Goal: Task Accomplishment & Management: Complete application form

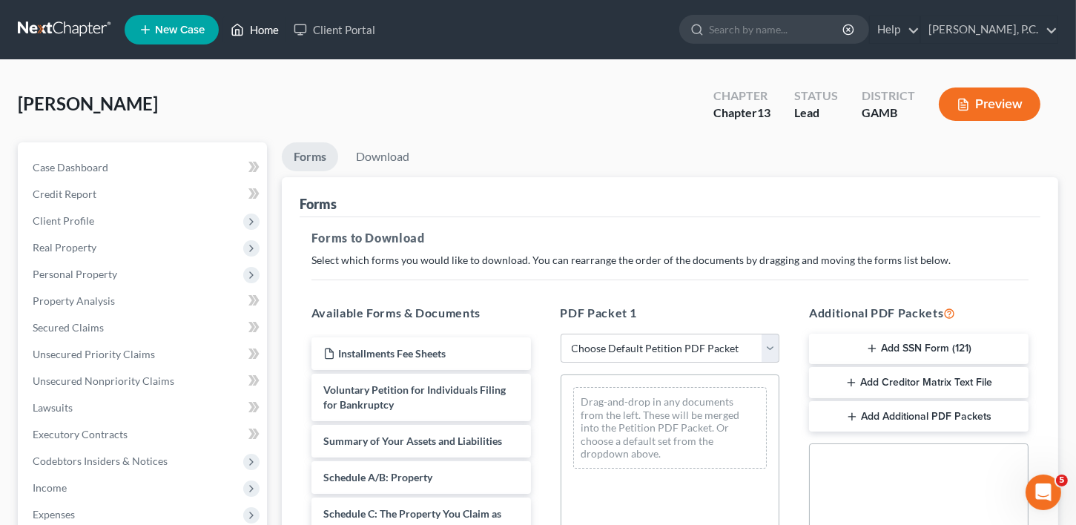
click at [261, 30] on link "Home" at bounding box center [254, 29] width 63 height 27
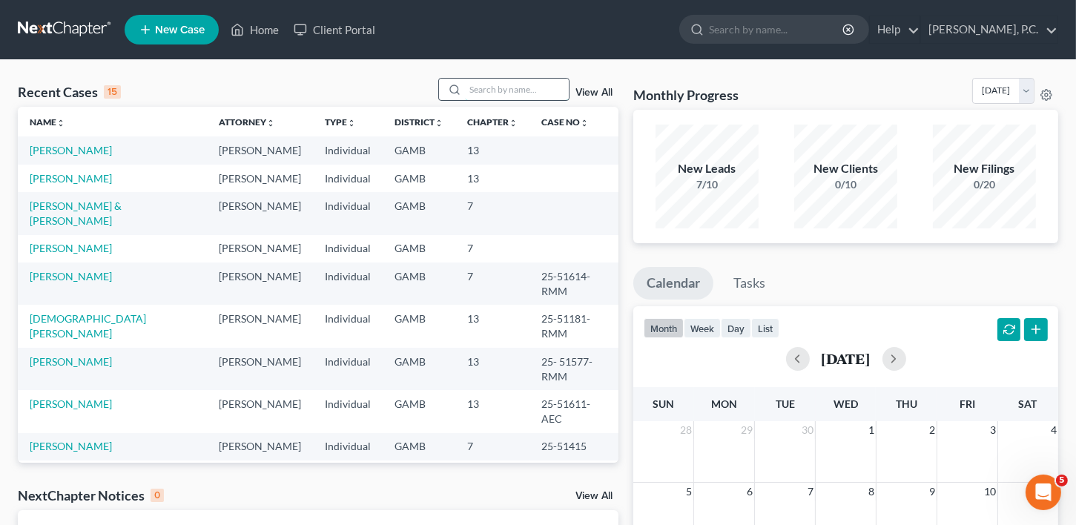
click at [479, 91] on input "search" at bounding box center [517, 90] width 104 height 22
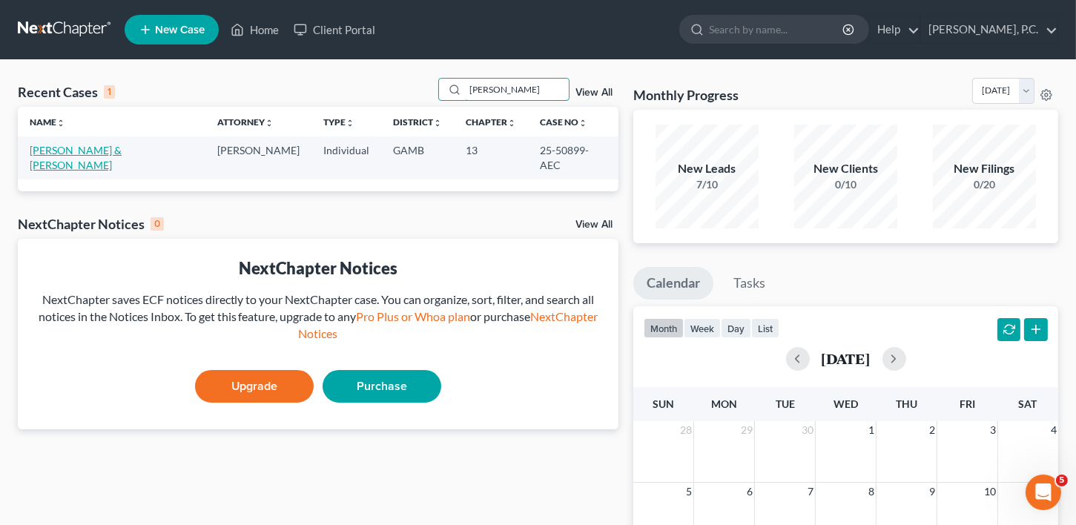
type input "[PERSON_NAME]"
click at [83, 152] on link "[PERSON_NAME] & [PERSON_NAME]" at bounding box center [76, 157] width 92 height 27
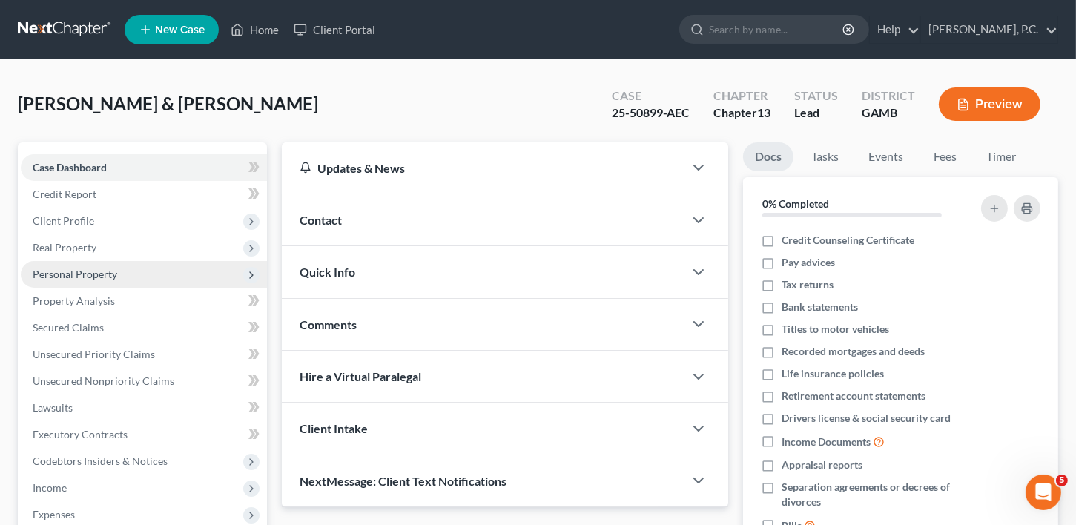
click at [67, 266] on span "Personal Property" at bounding box center [144, 274] width 246 height 27
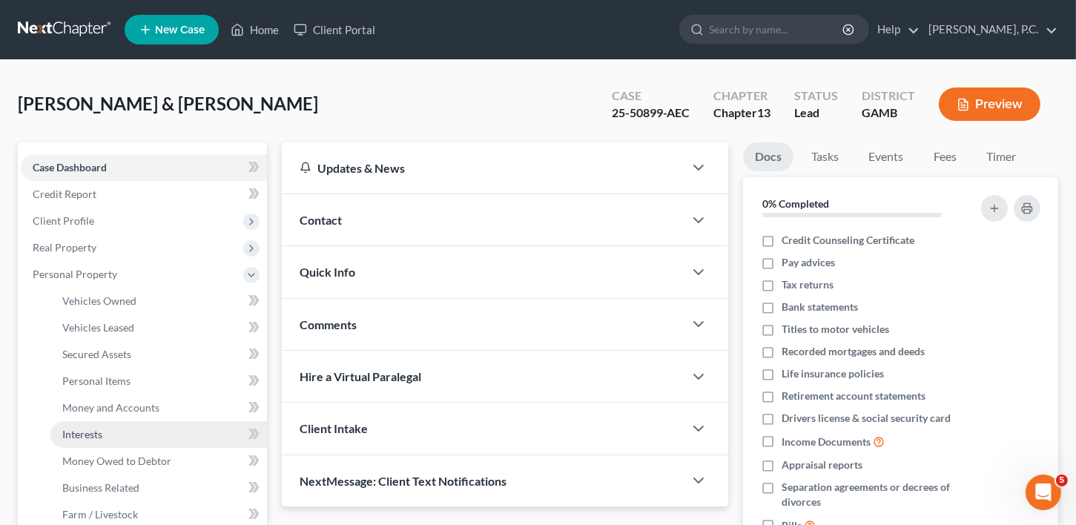
click at [81, 435] on span "Interests" at bounding box center [82, 434] width 40 height 13
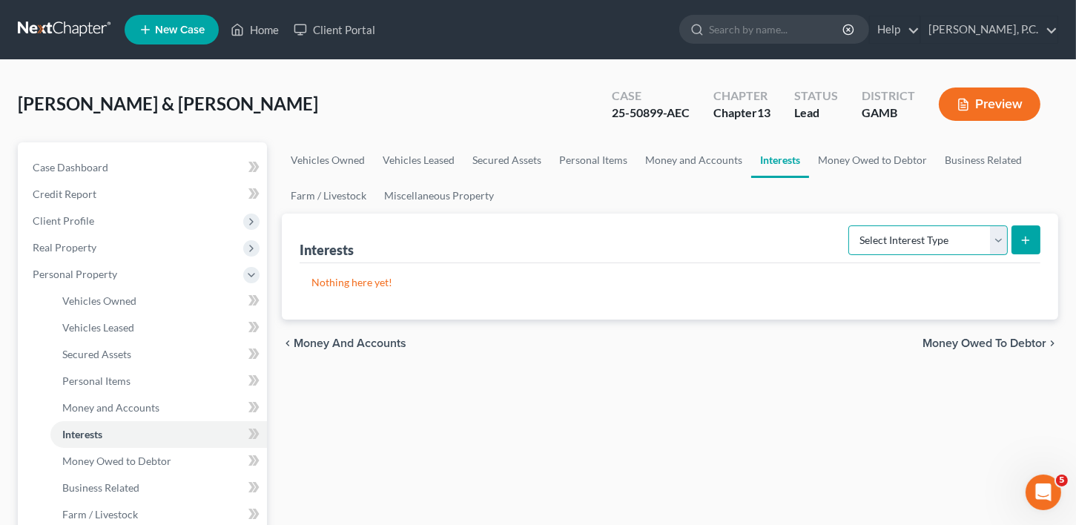
click at [871, 242] on select "Select Interest Type 401K Annuity Bond Education IRA Government Bond Government…" at bounding box center [928, 241] width 159 height 30
click at [1013, 338] on span "Money Owed to Debtor" at bounding box center [985, 344] width 124 height 12
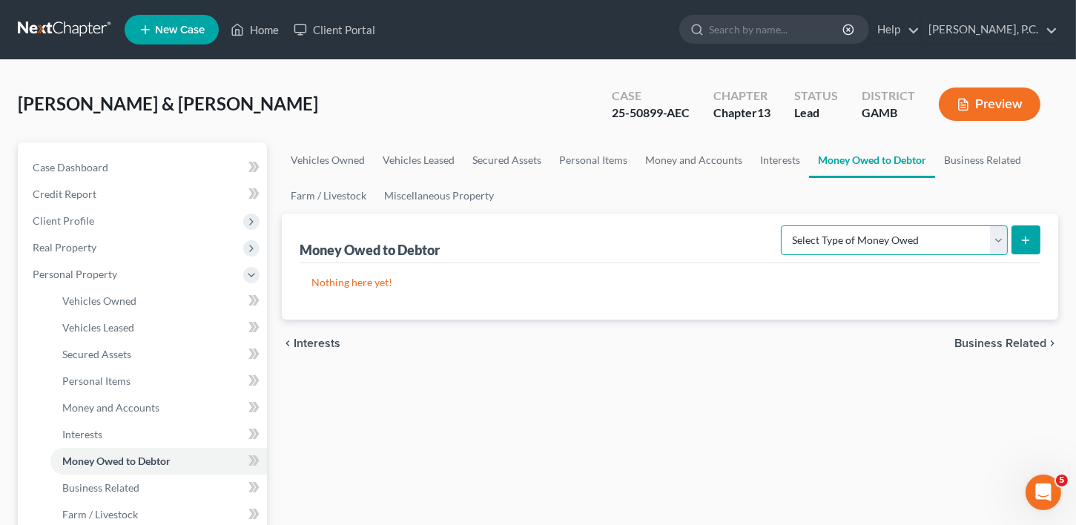
click at [993, 235] on select "Select Type of Money Owed Accounts Receivable Alimony Child Support Claims Agai…" at bounding box center [894, 241] width 227 height 30
select select "other_contingent_and_unliquidated_claims"
click at [784, 226] on select "Select Type of Money Owed Accounts Receivable Alimony Child Support Claims Agai…" at bounding box center [894, 241] width 227 height 30
click at [1031, 243] on icon "submit" at bounding box center [1026, 240] width 12 height 12
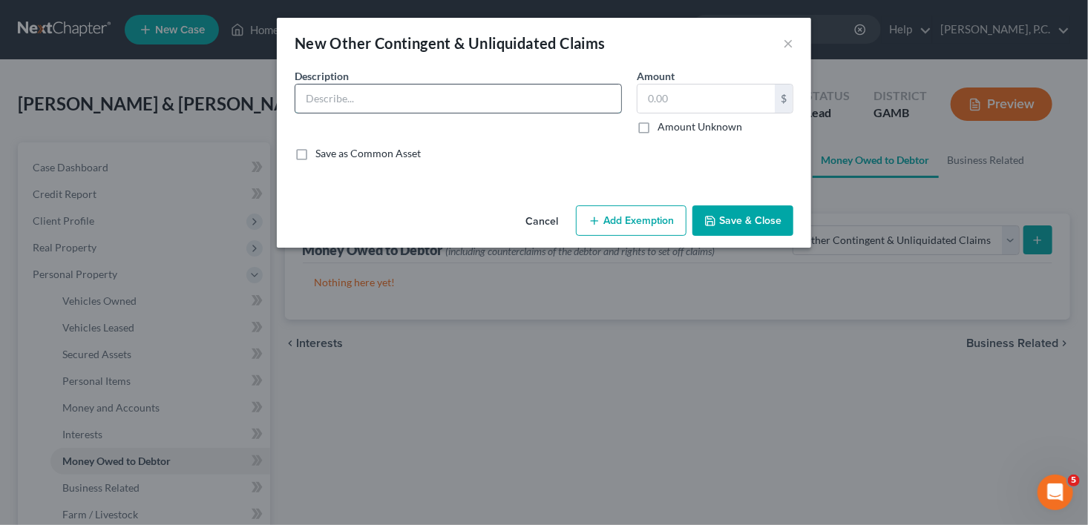
click at [318, 91] on input "text" at bounding box center [458, 99] width 326 height 28
click at [490, 97] on input "Potential pending personal injury claim ([PERSON_NAME])" at bounding box center [458, 99] width 326 height 28
type input "Potential pending personal injury claim ([PERSON_NAME])"
click at [657, 127] on label "Amount Unknown" at bounding box center [699, 126] width 85 height 15
click at [663, 127] on input "Amount Unknown" at bounding box center [668, 124] width 10 height 10
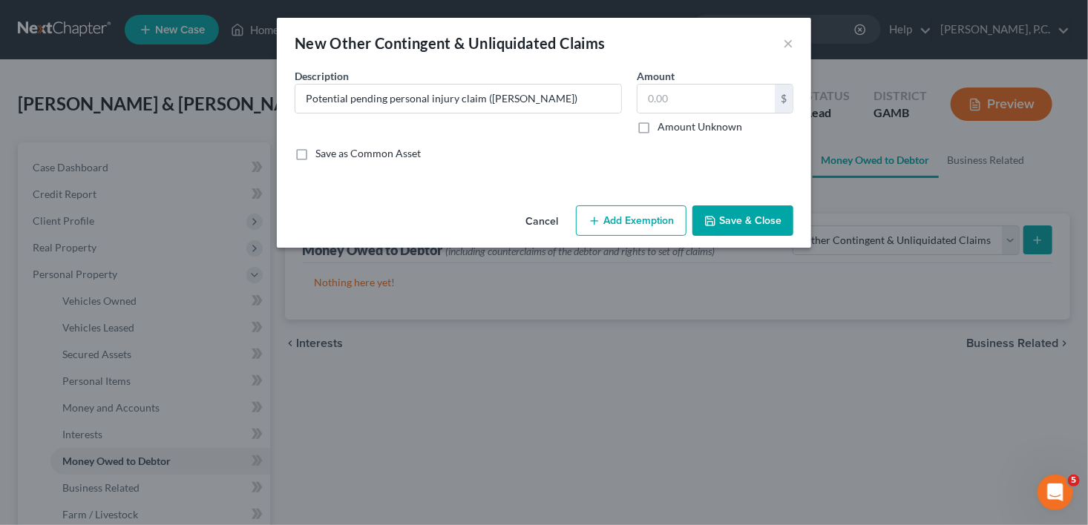
checkbox input "true"
type input "0.00"
click at [723, 212] on button "Save & Close" at bounding box center [742, 220] width 101 height 31
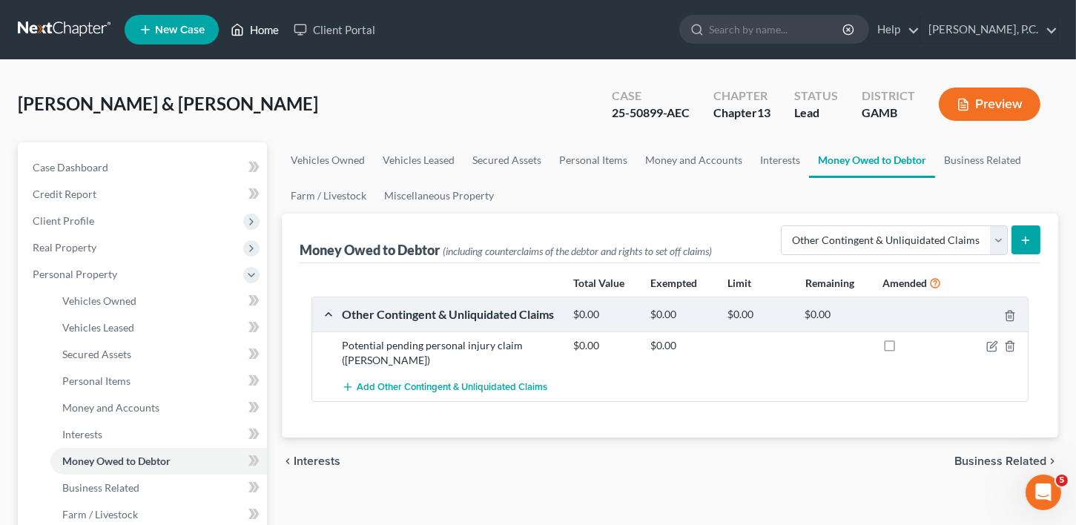
click at [263, 26] on link "Home" at bounding box center [254, 29] width 63 height 27
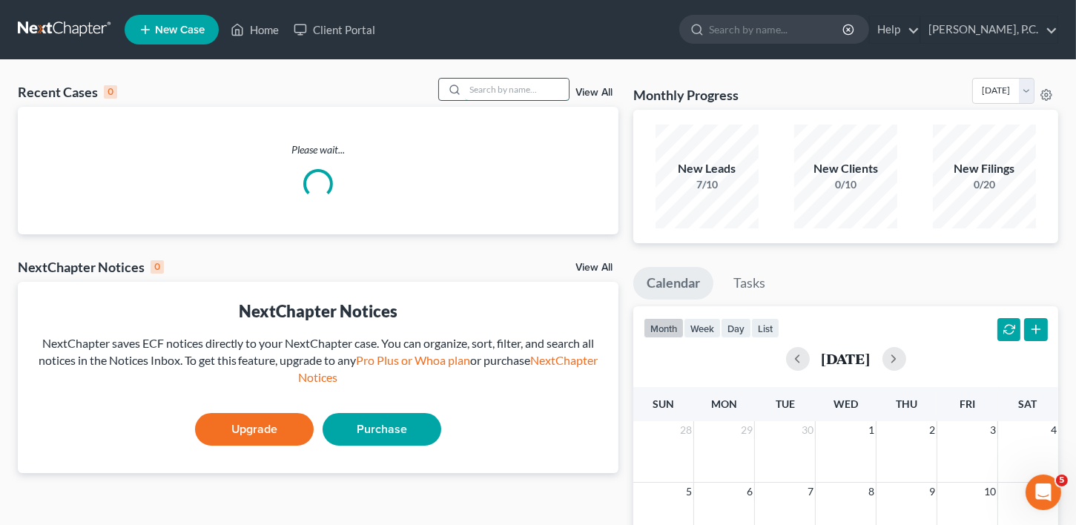
click at [498, 86] on input "search" at bounding box center [517, 90] width 104 height 22
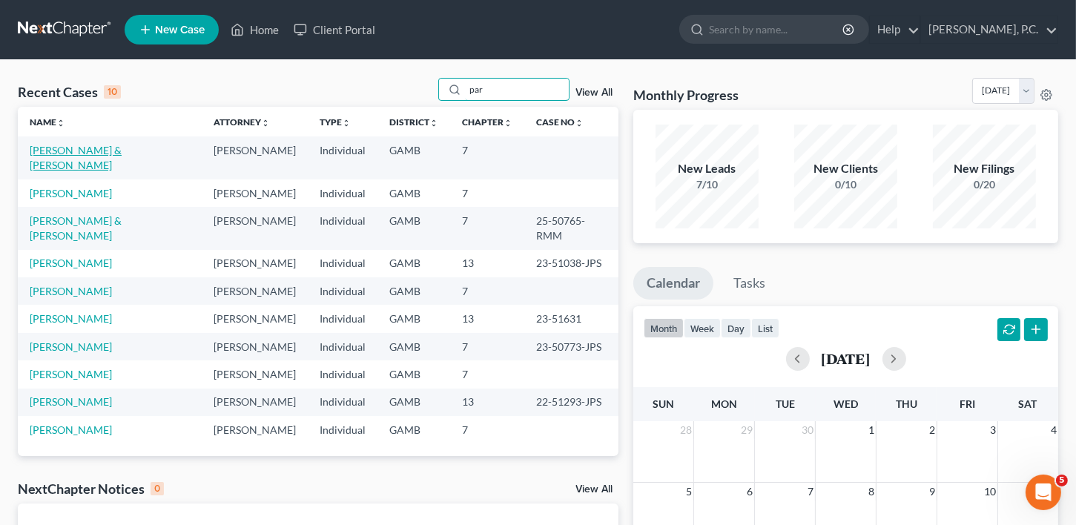
type input "par"
click at [93, 146] on link "[PERSON_NAME] & [PERSON_NAME]" at bounding box center [76, 157] width 92 height 27
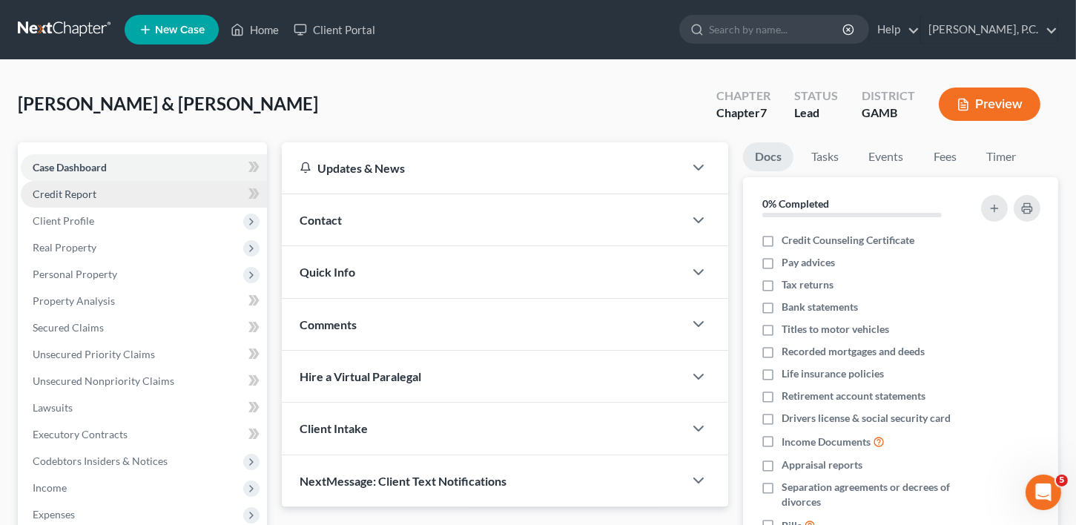
click at [56, 188] on span "Credit Report" at bounding box center [65, 194] width 64 height 13
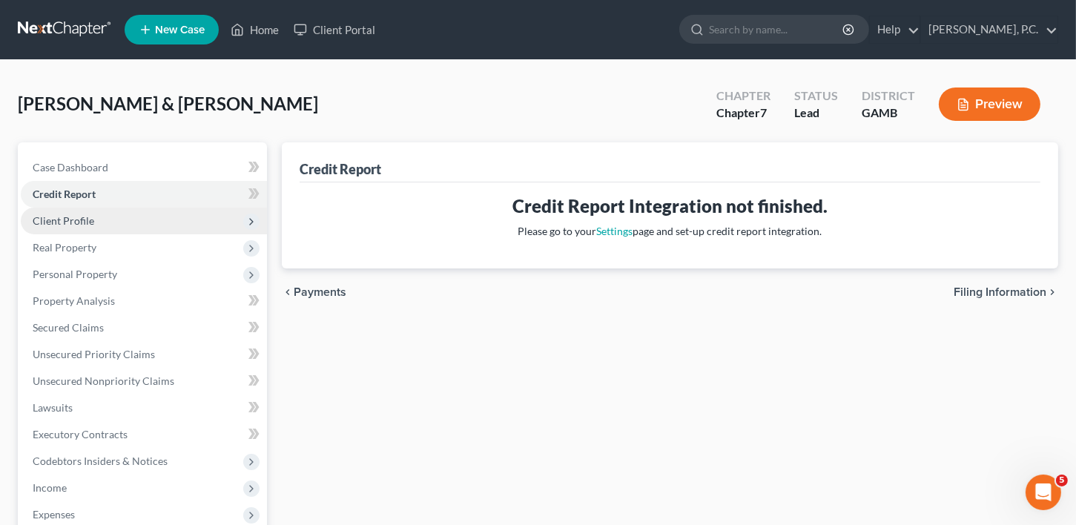
click at [56, 220] on span "Client Profile" at bounding box center [64, 220] width 62 height 13
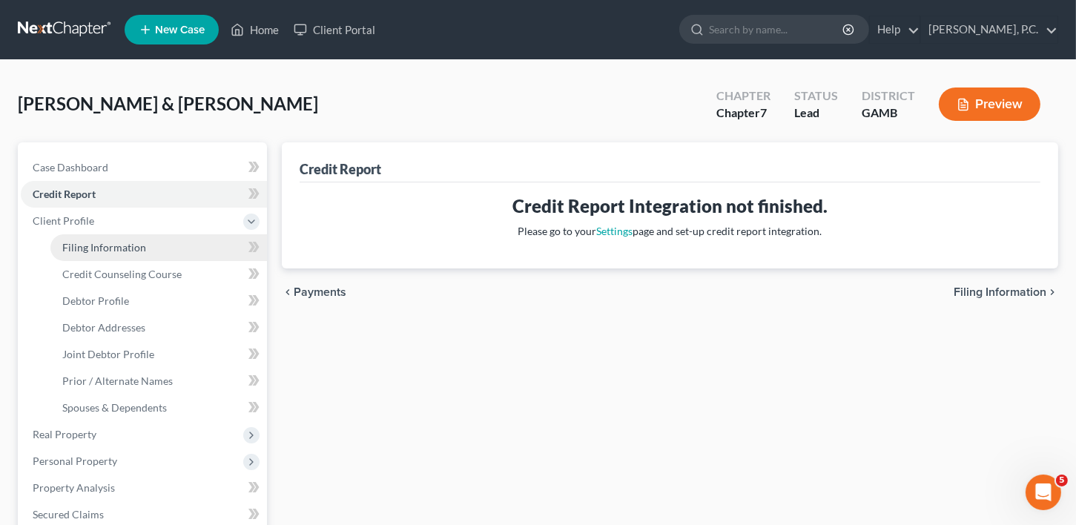
click at [68, 241] on span "Filing Information" at bounding box center [104, 247] width 84 height 13
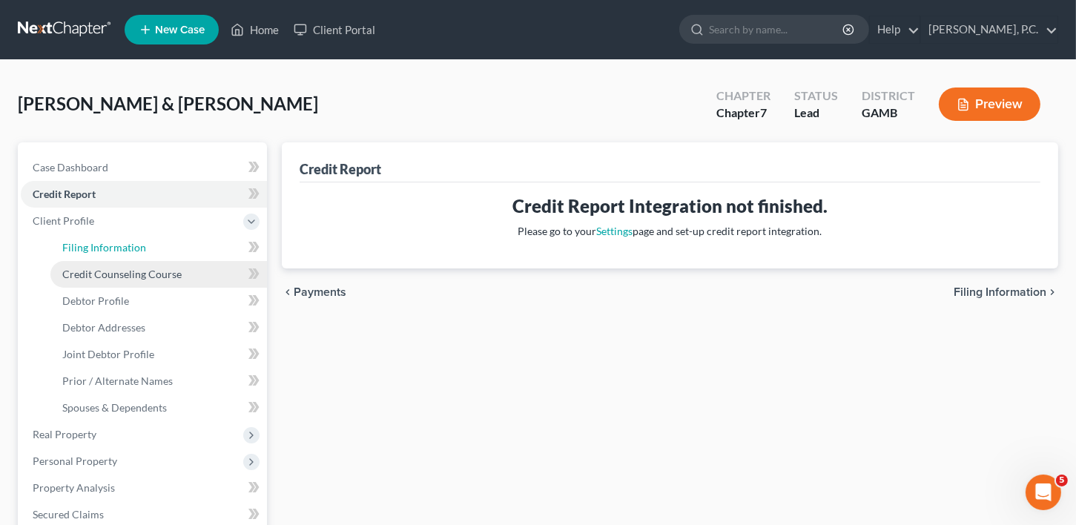
select select "1"
select select "0"
select select "10"
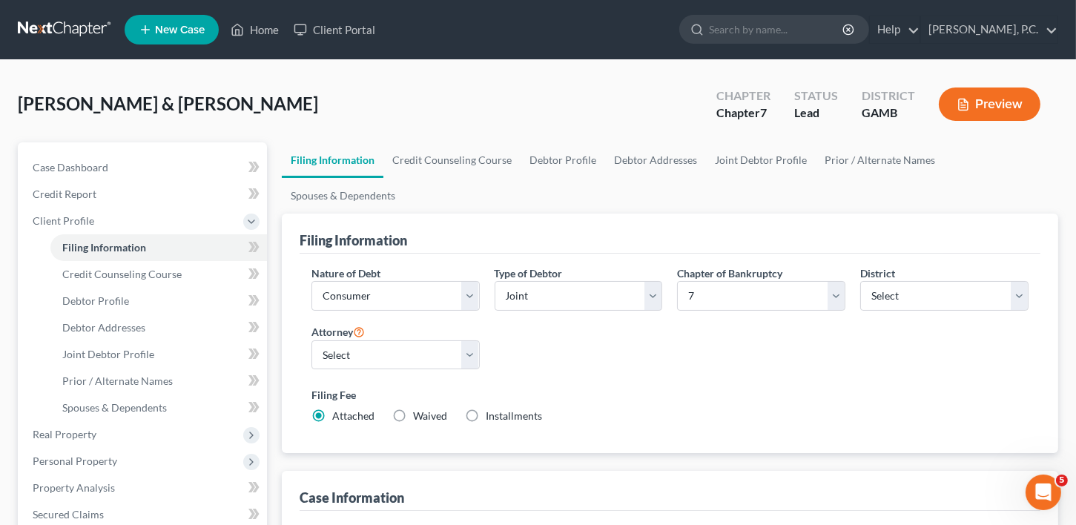
type input "25-51614-RMM"
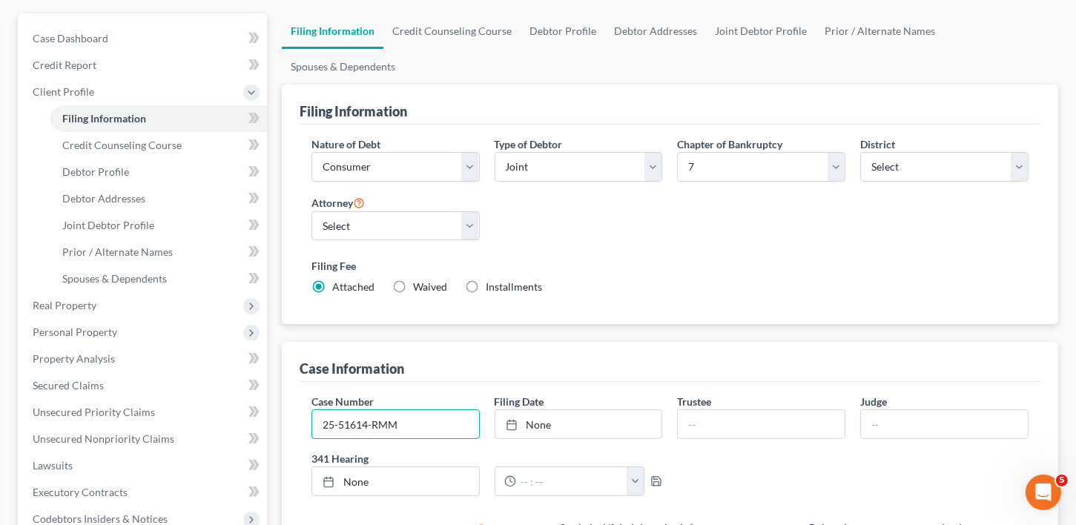
scroll to position [143, 0]
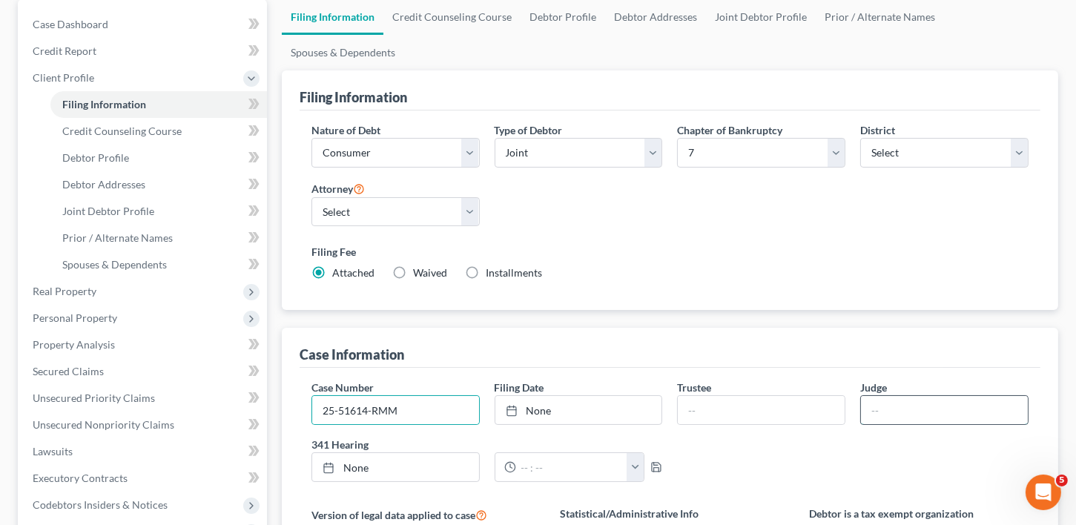
click at [887, 396] on input "text" at bounding box center [944, 410] width 167 height 28
type input "RMM"
click at [554, 396] on link "None" at bounding box center [579, 410] width 167 height 28
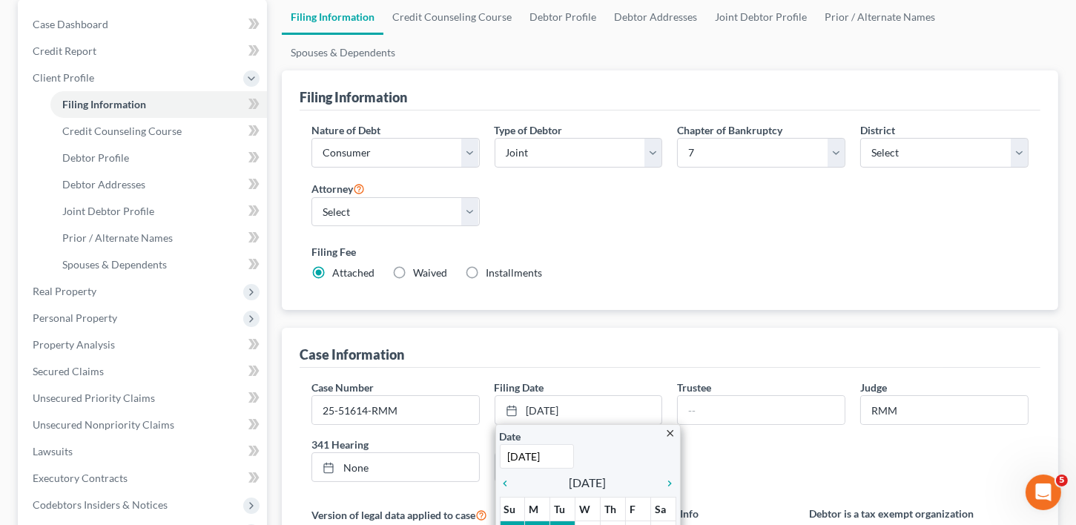
scroll to position [315, 0]
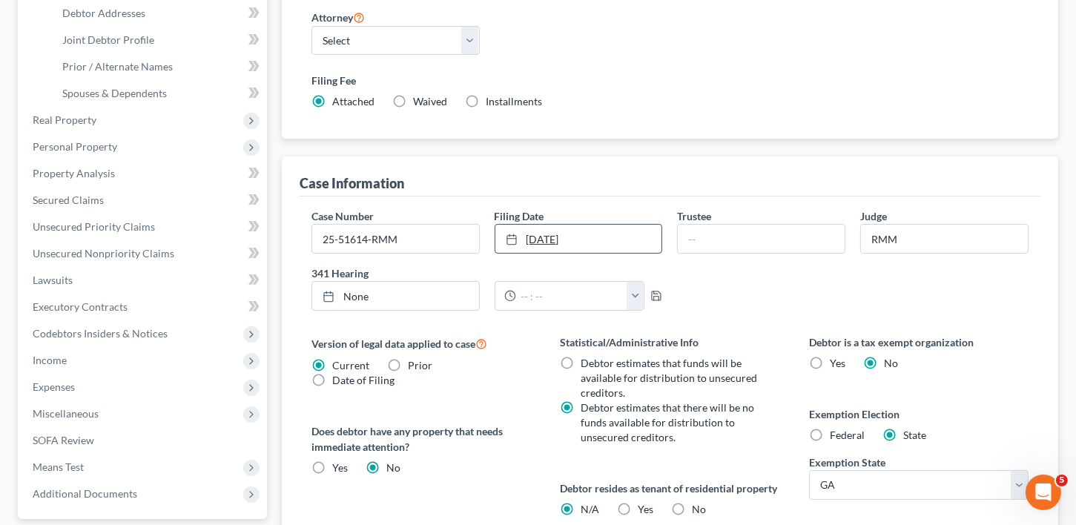
click at [571, 225] on link "[DATE]" at bounding box center [579, 239] width 167 height 28
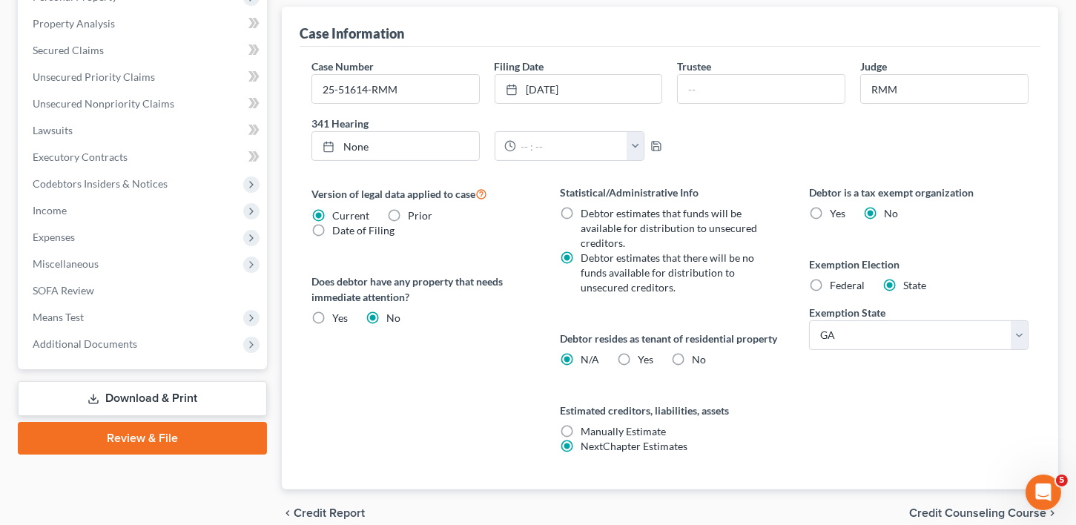
scroll to position [510, 0]
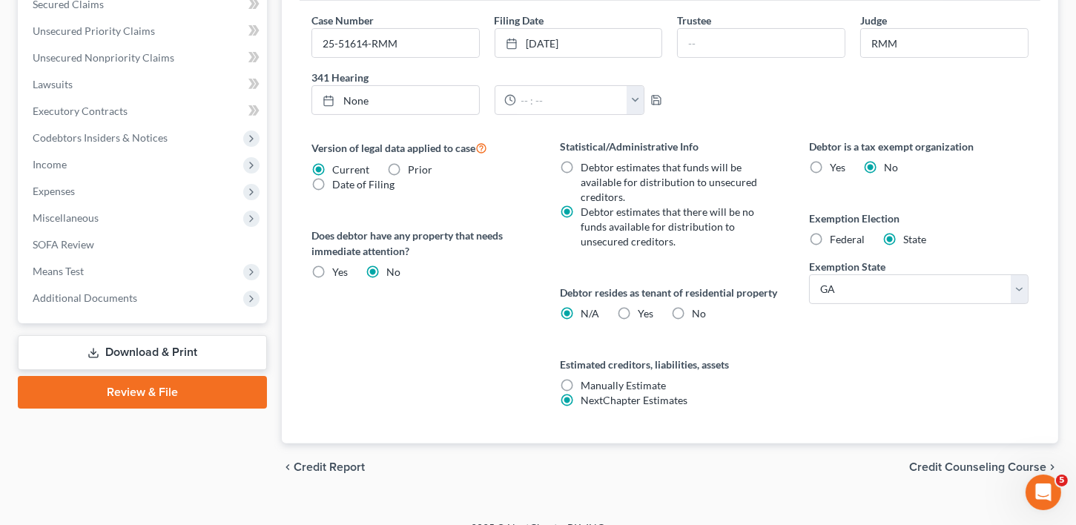
click at [977, 461] on span "Credit Counseling Course" at bounding box center [978, 467] width 137 height 12
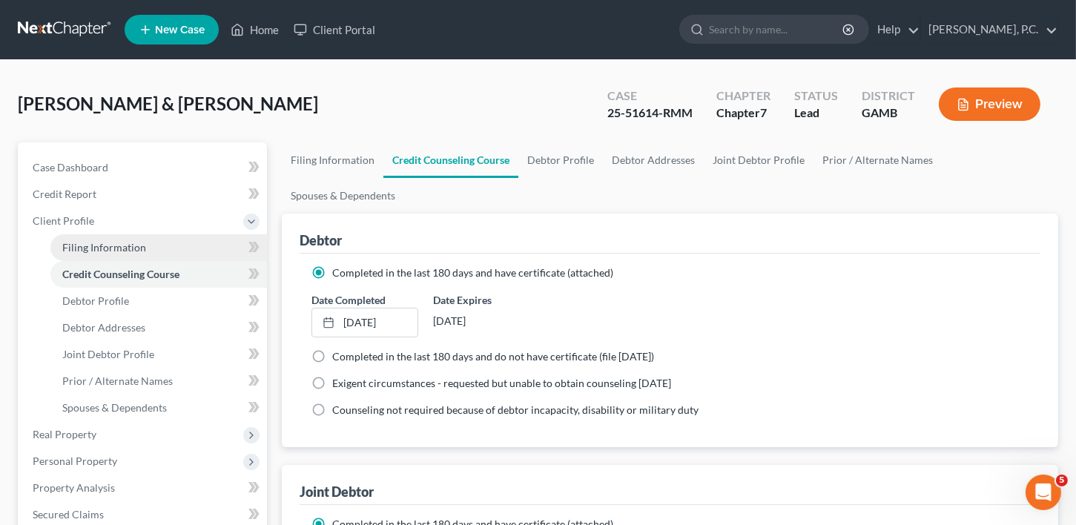
click at [73, 241] on span "Filing Information" at bounding box center [104, 247] width 84 height 13
select select "1"
select select "0"
select select "18"
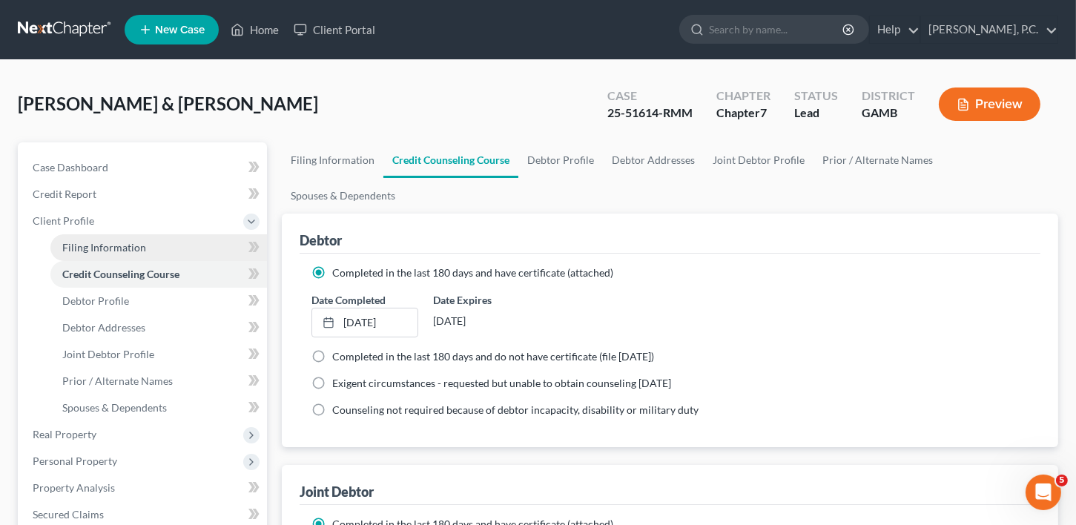
select select "0"
select select "10"
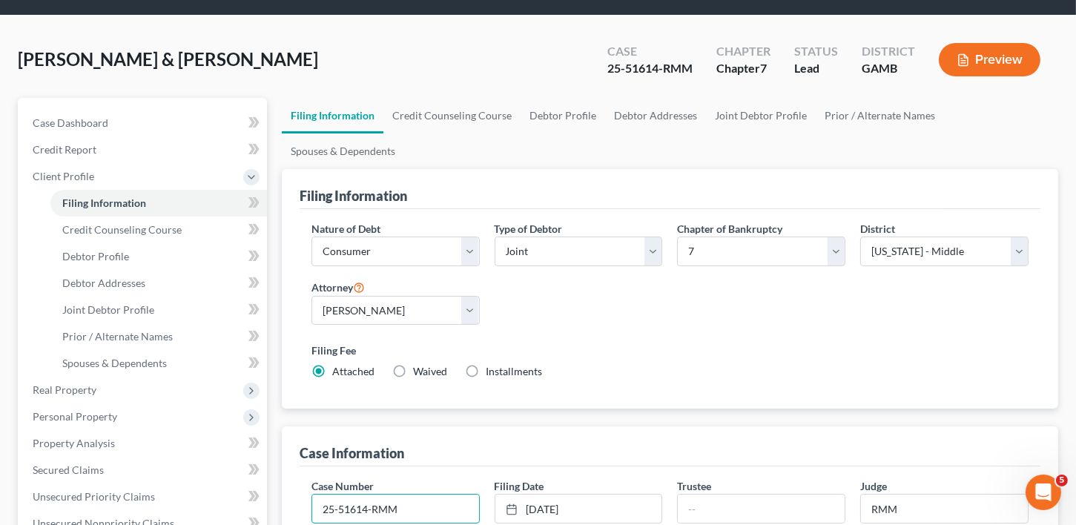
drag, startPoint x: 371, startPoint y: 516, endPoint x: 358, endPoint y: 508, distance: 15.3
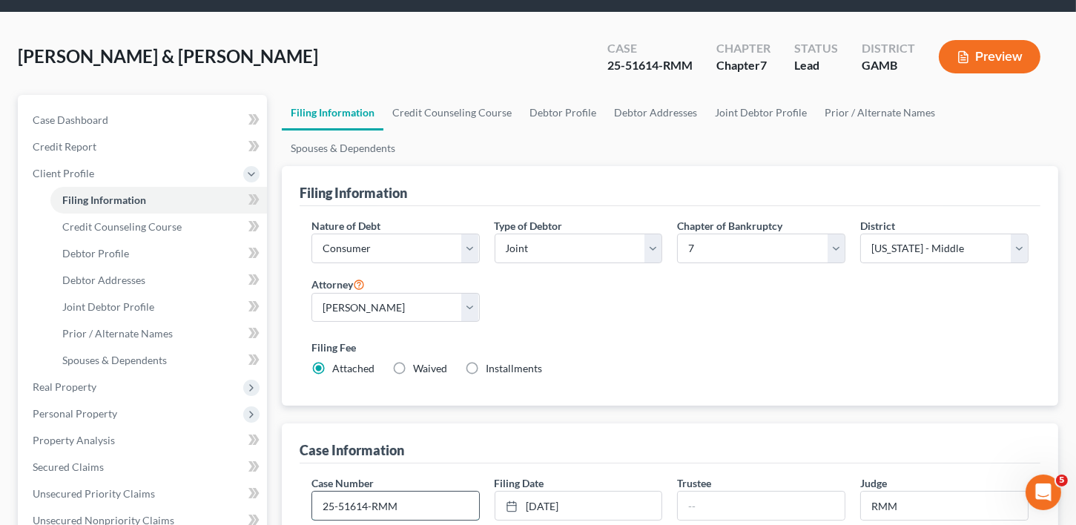
click at [367, 492] on input "25-51614-RMM" at bounding box center [395, 506] width 167 height 28
click at [367, 492] on input "25-5164-1RMM" at bounding box center [395, 506] width 167 height 28
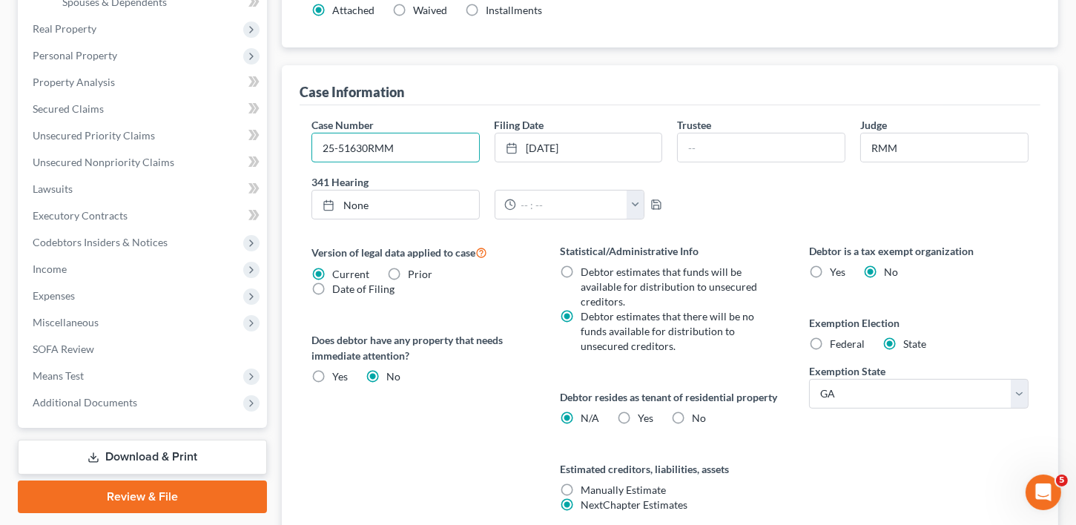
scroll to position [510, 0]
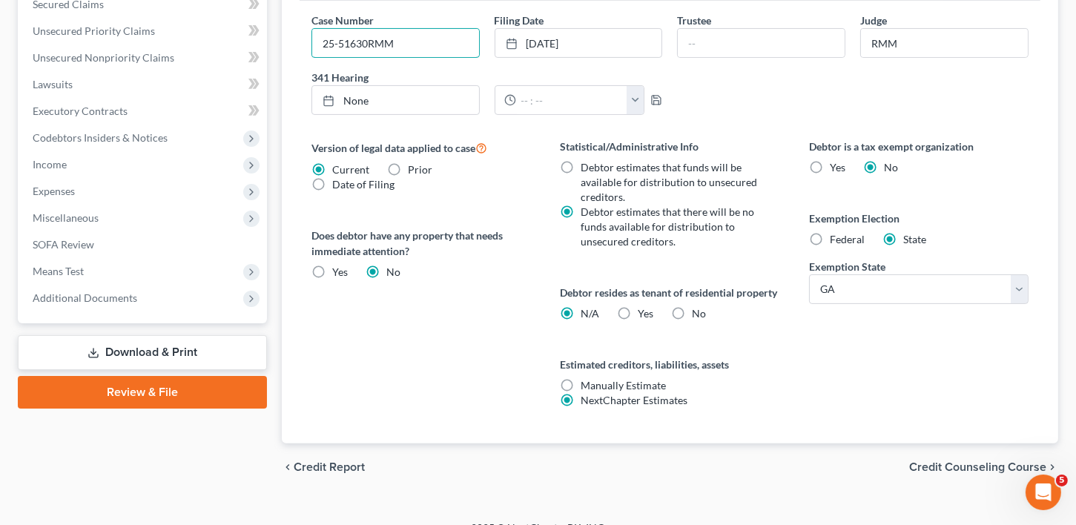
type input "25-51630RMM"
click at [954, 461] on span "Credit Counseling Course" at bounding box center [978, 467] width 137 height 12
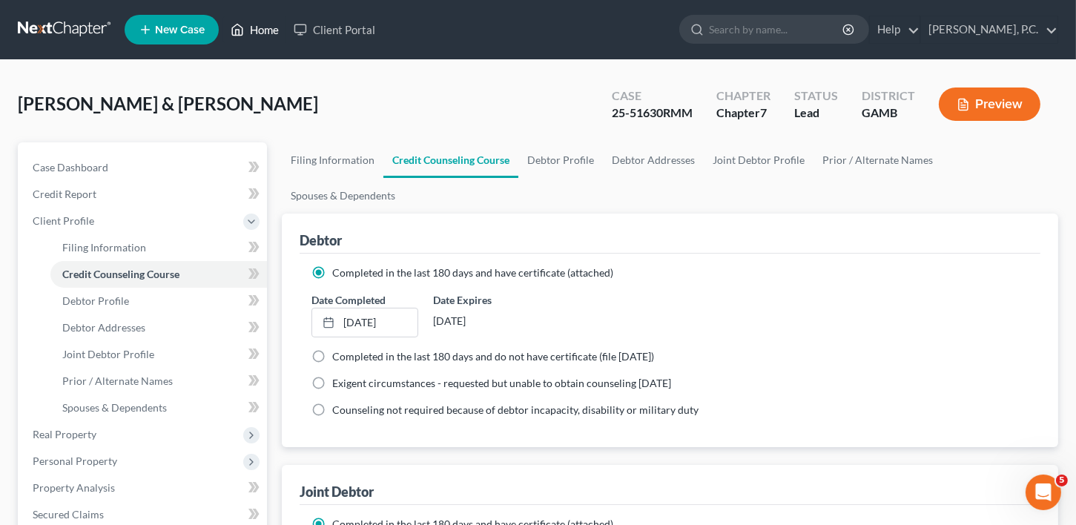
click at [268, 30] on link "Home" at bounding box center [254, 29] width 63 height 27
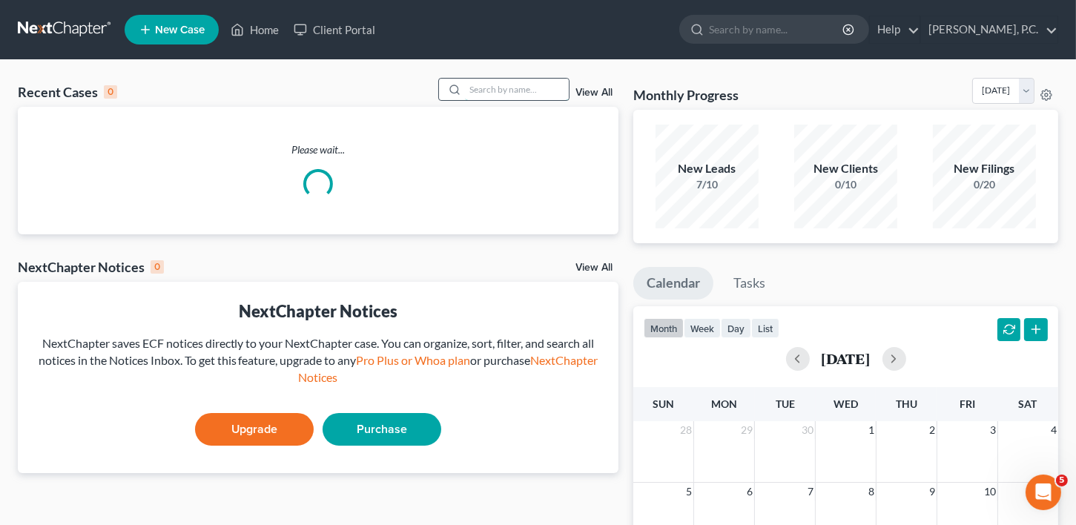
click at [491, 88] on input "search" at bounding box center [517, 90] width 104 height 22
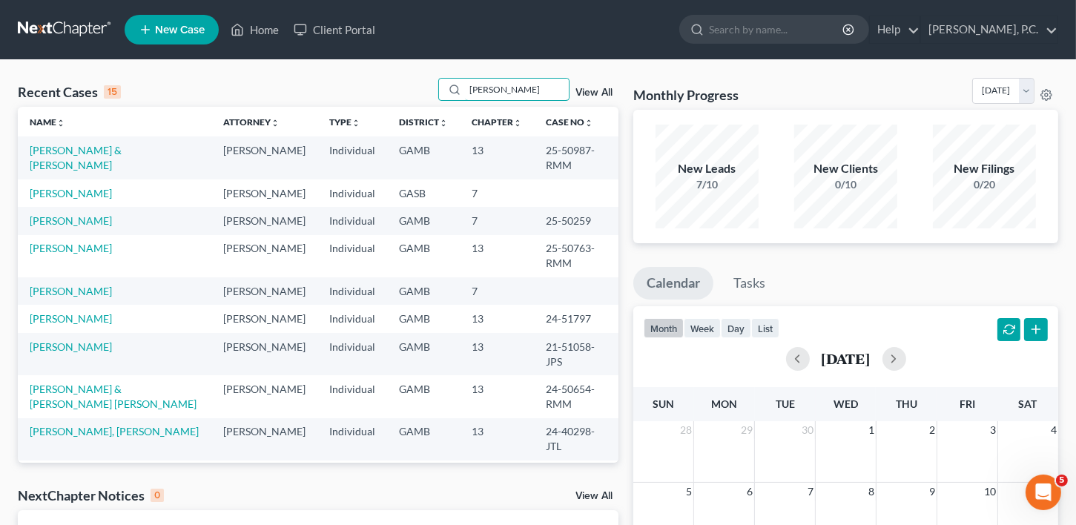
type input "[PERSON_NAME]"
click at [67, 157] on td "[PERSON_NAME] & [PERSON_NAME]" at bounding box center [115, 158] width 194 height 42
click at [72, 144] on link "[PERSON_NAME] & [PERSON_NAME]" at bounding box center [76, 157] width 92 height 27
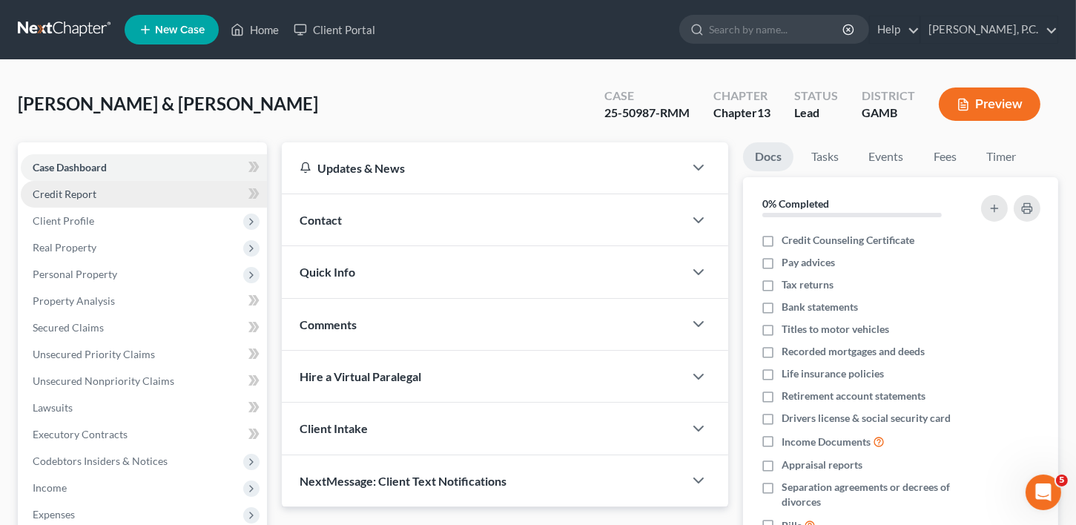
click at [74, 195] on span "Credit Report" at bounding box center [65, 194] width 64 height 13
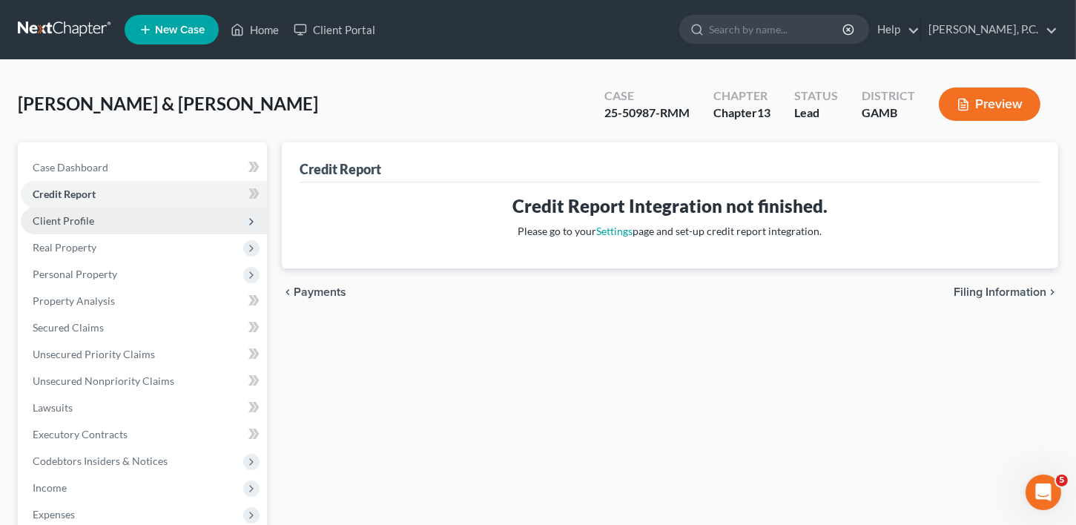
click at [82, 223] on span "Client Profile" at bounding box center [64, 220] width 62 height 13
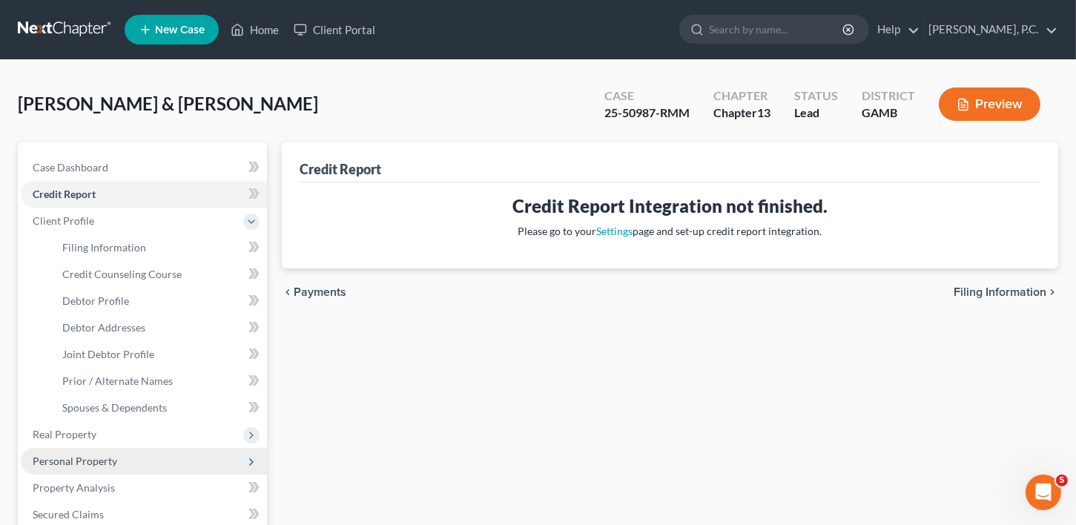
click at [47, 455] on span "Personal Property" at bounding box center [75, 461] width 85 height 13
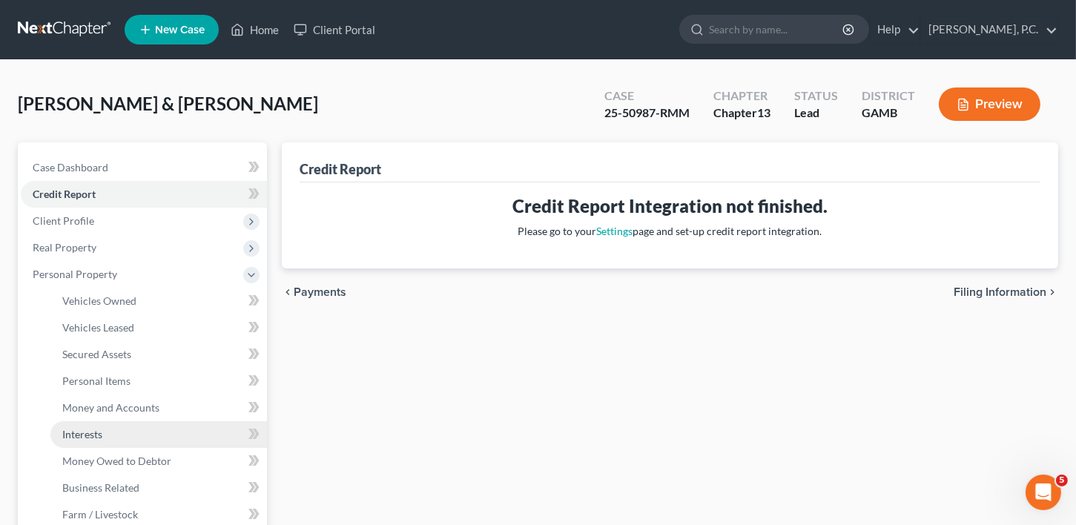
click at [87, 437] on span "Interests" at bounding box center [82, 434] width 40 height 13
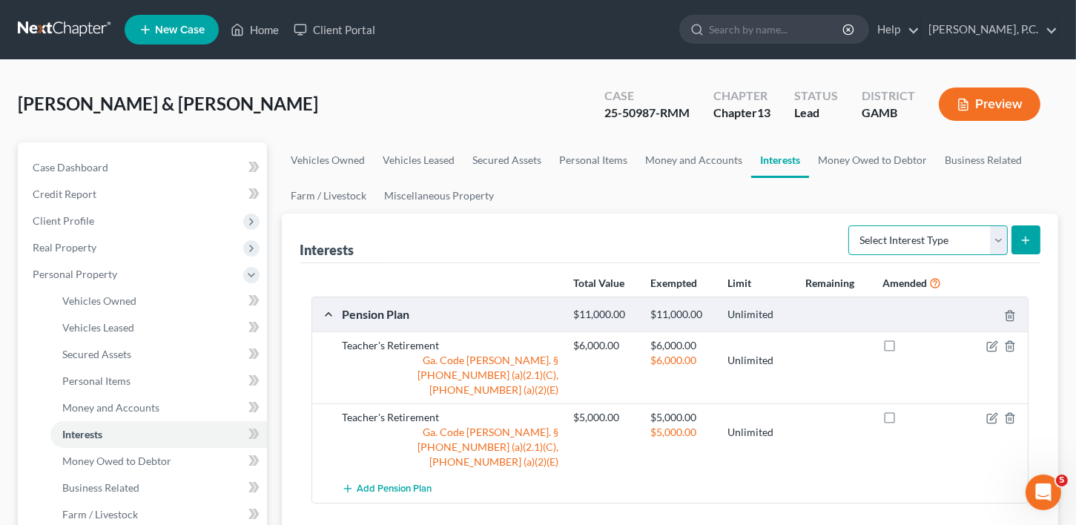
click at [938, 246] on select "Select Interest Type 401K Annuity Bond Education IRA Government Bond Government…" at bounding box center [928, 241] width 159 height 30
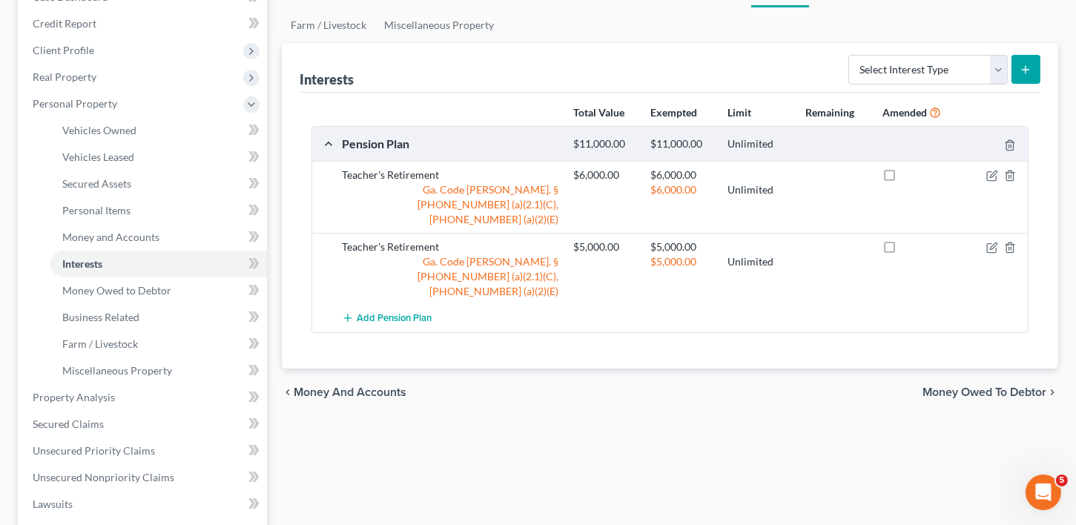
drag, startPoint x: 987, startPoint y: 364, endPoint x: 1086, endPoint y: 407, distance: 108.3
click at [987, 387] on span "Money Owed to Debtor" at bounding box center [985, 393] width 124 height 12
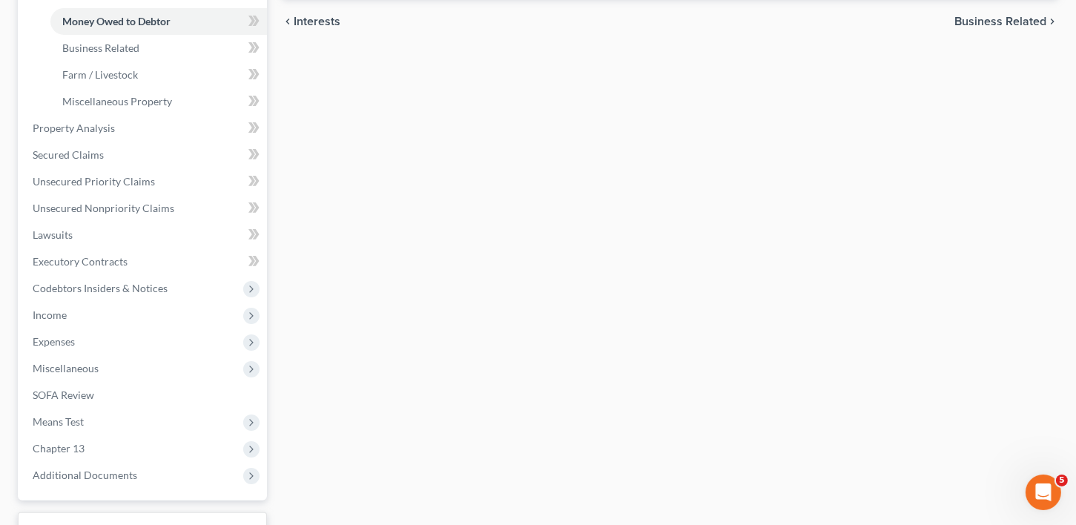
scroll to position [511, 0]
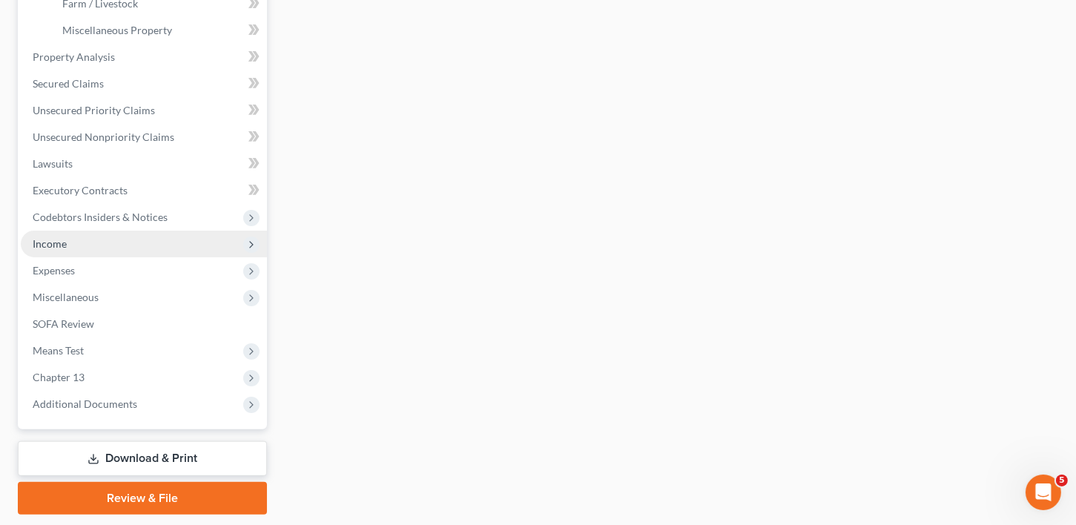
click at [67, 245] on span "Income" at bounding box center [144, 244] width 246 height 27
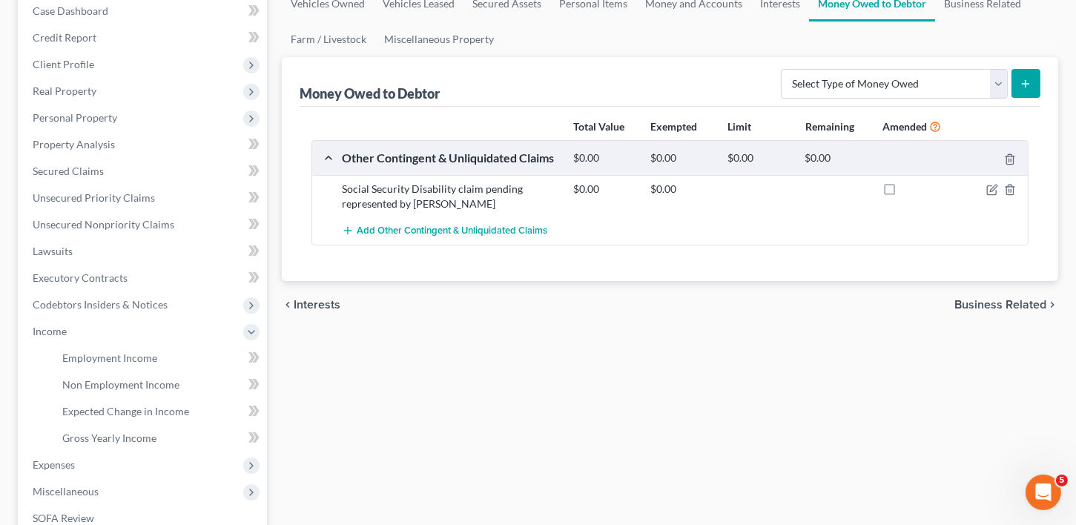
scroll to position [177, 0]
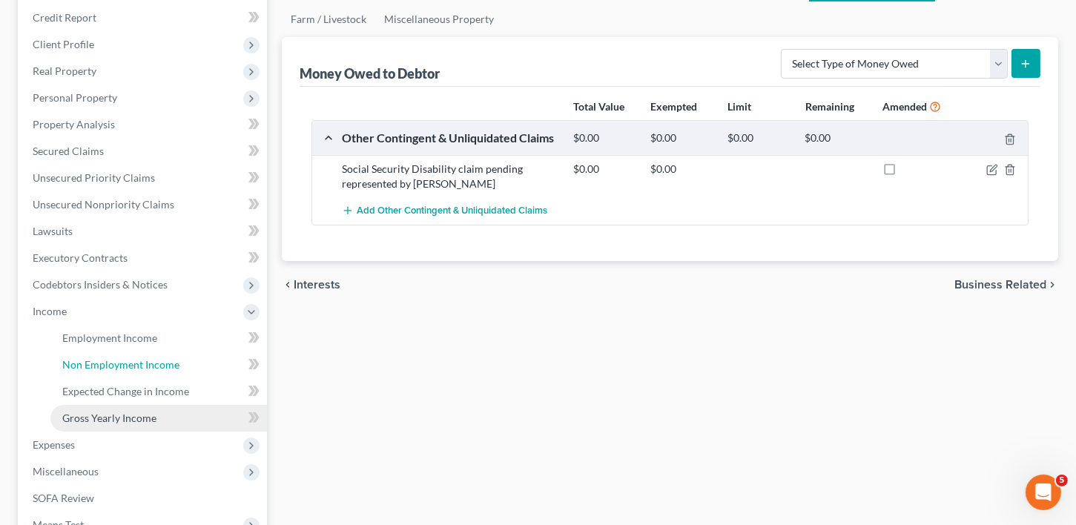
drag, startPoint x: 108, startPoint y: 370, endPoint x: 264, endPoint y: 406, distance: 159.8
click at [109, 370] on link "Non Employment Income" at bounding box center [158, 365] width 217 height 27
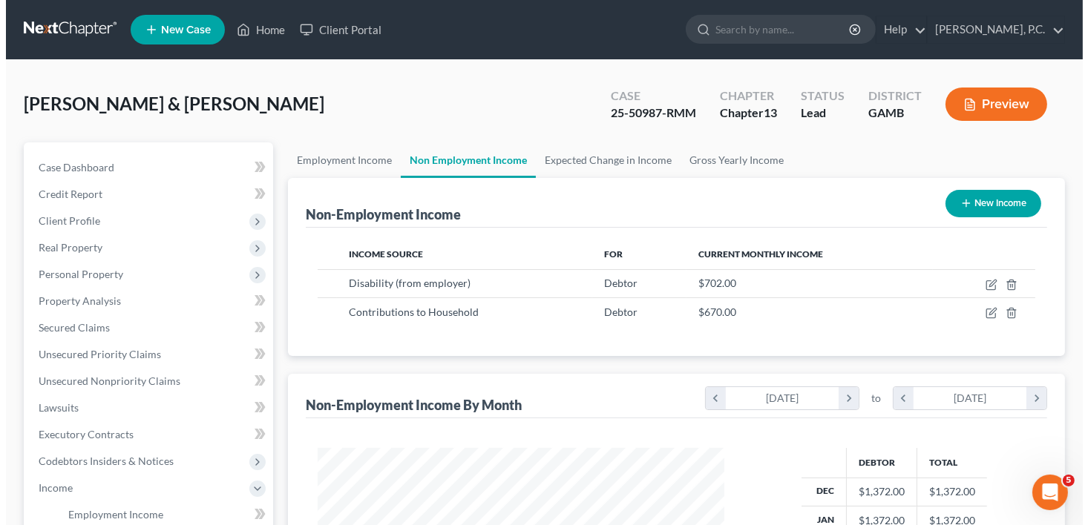
scroll to position [265, 435]
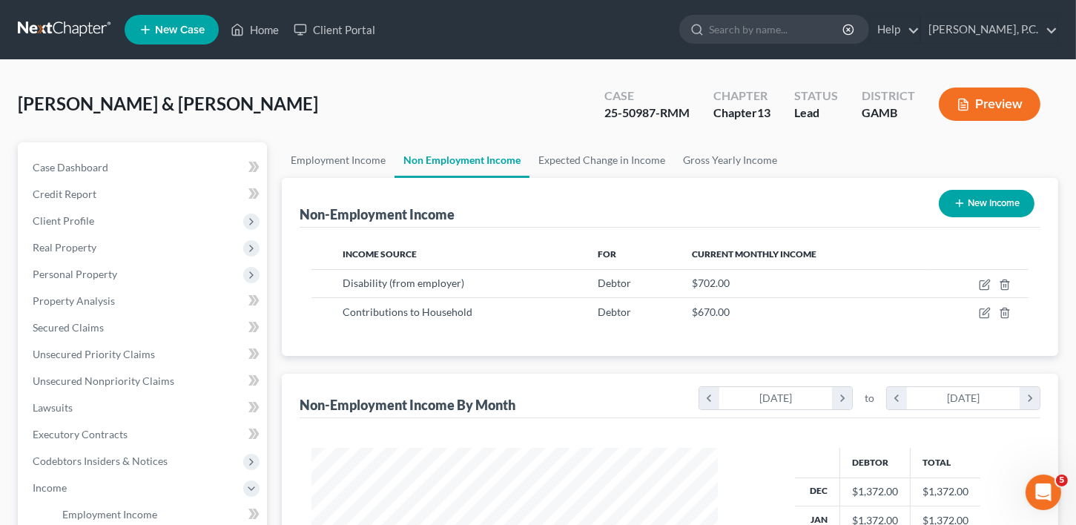
click at [1002, 198] on button "New Income" at bounding box center [987, 203] width 96 height 27
select select "0"
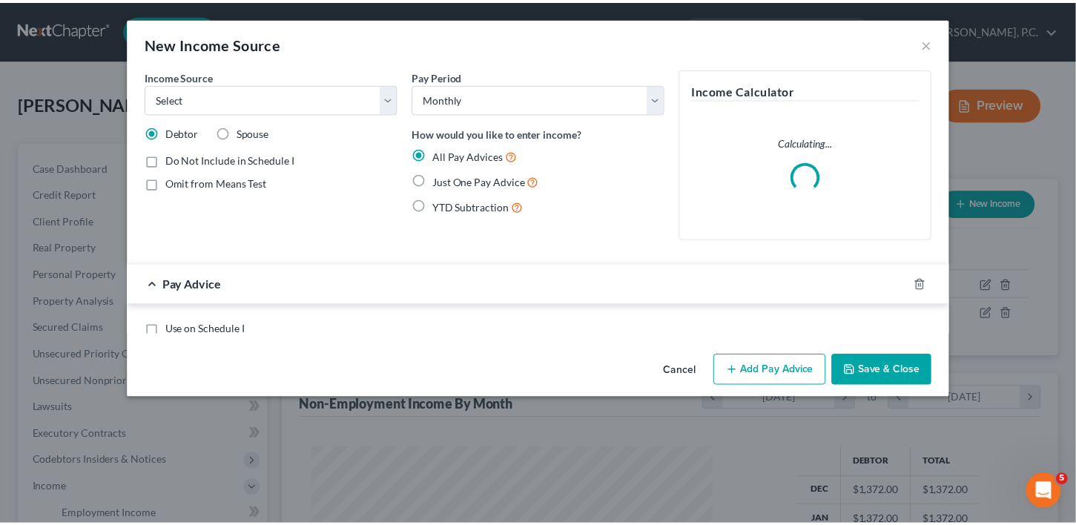
scroll to position [265, 440]
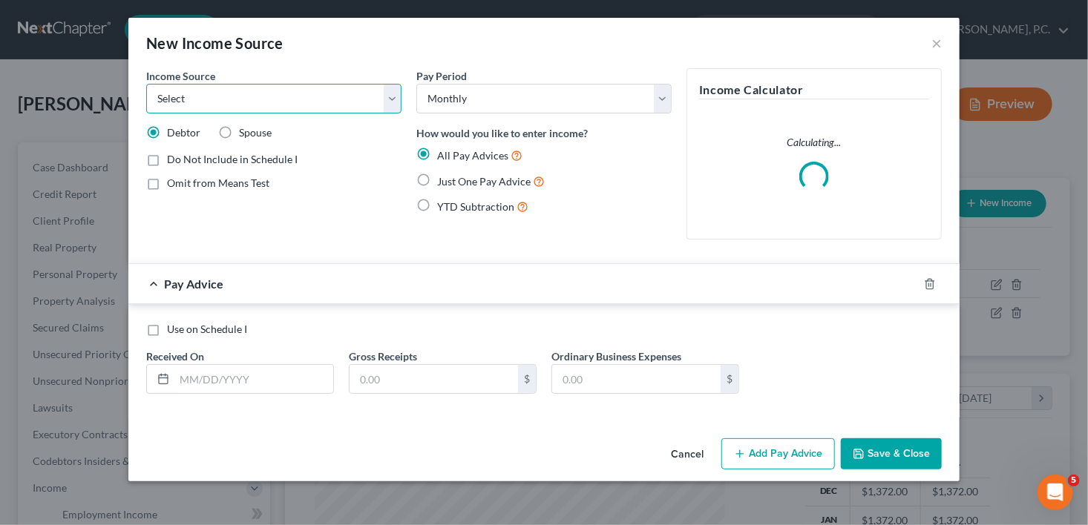
click at [181, 96] on select "Select Unemployment Disability (from employer) Pension Retirement Social Securi…" at bounding box center [273, 99] width 255 height 30
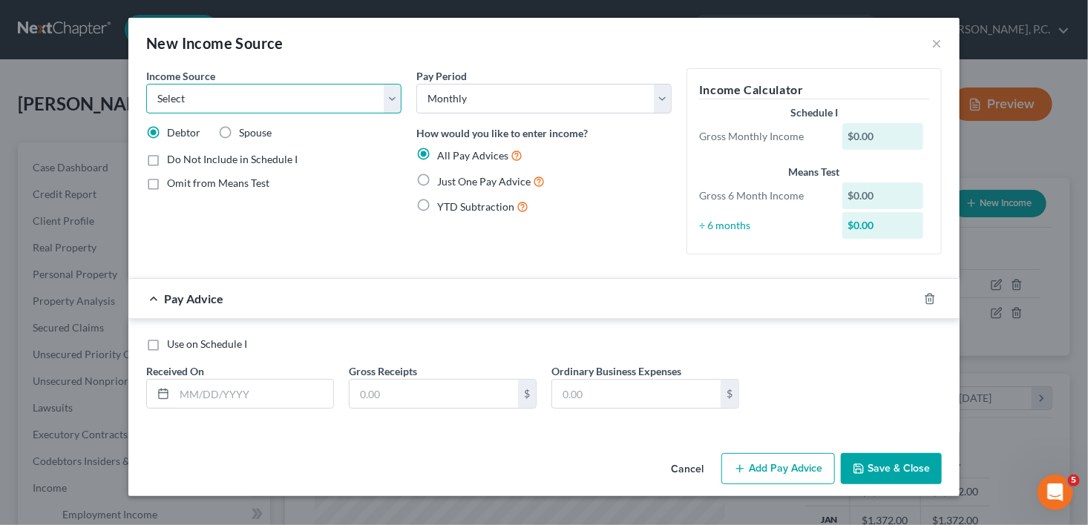
select select "12"
click at [146, 84] on select "Select Unemployment Disability (from employer) Pension Retirement Social Securi…" at bounding box center [273, 99] width 255 height 30
click at [229, 346] on span "Use on Schedule I" at bounding box center [207, 344] width 80 height 13
click at [182, 346] on input "Use on Schedule I" at bounding box center [178, 342] width 10 height 10
checkbox input "true"
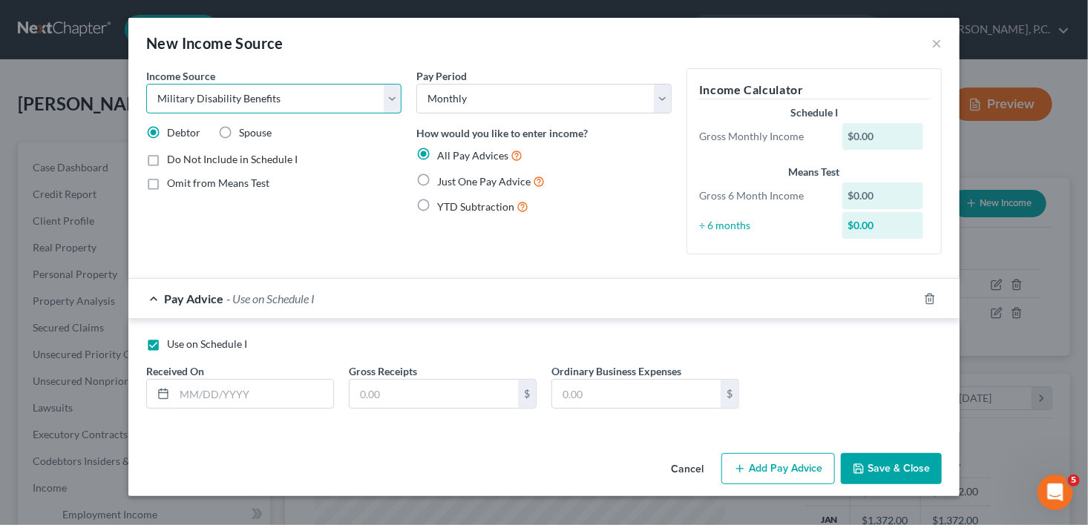
click at [186, 100] on select "Select Unemployment Disability (from employer) Pension Retirement Social Securi…" at bounding box center [273, 99] width 255 height 30
select select "11"
click at [146, 84] on select "Select Unemployment Disability (from employer) Pension Retirement Social Securi…" at bounding box center [273, 99] width 255 height 30
click at [213, 399] on input "text" at bounding box center [253, 394] width 159 height 28
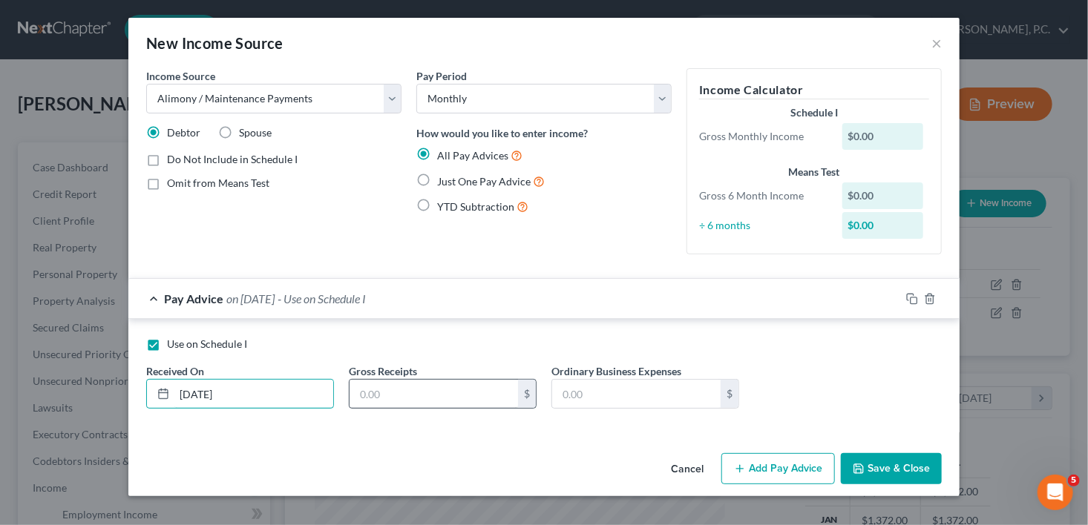
type input "[DATE]"
click at [385, 398] on input "text" at bounding box center [433, 394] width 168 height 28
type input "514.00"
click at [904, 461] on button "Save & Close" at bounding box center [891, 468] width 101 height 31
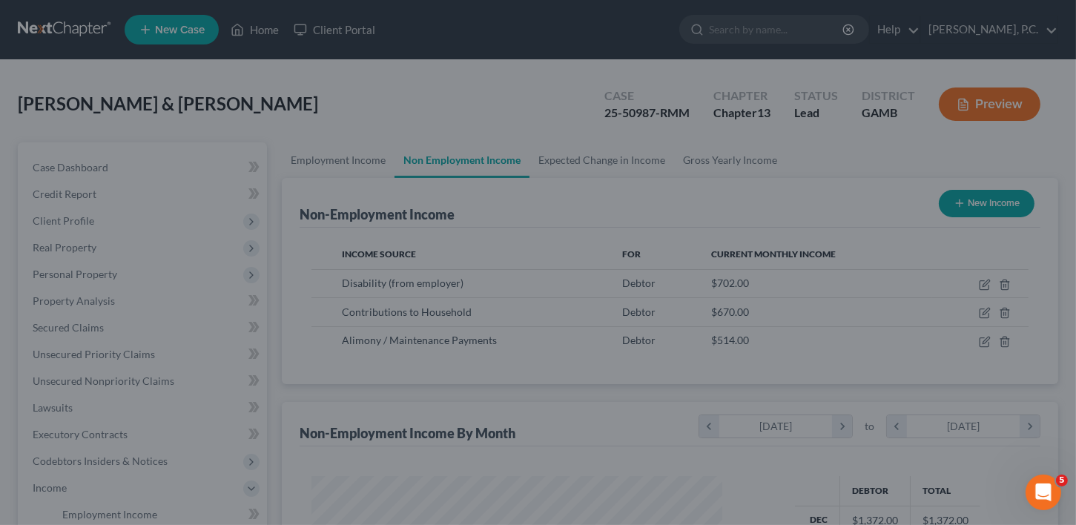
scroll to position [741589, 741418]
